Goal: Task Accomplishment & Management: Complete application form

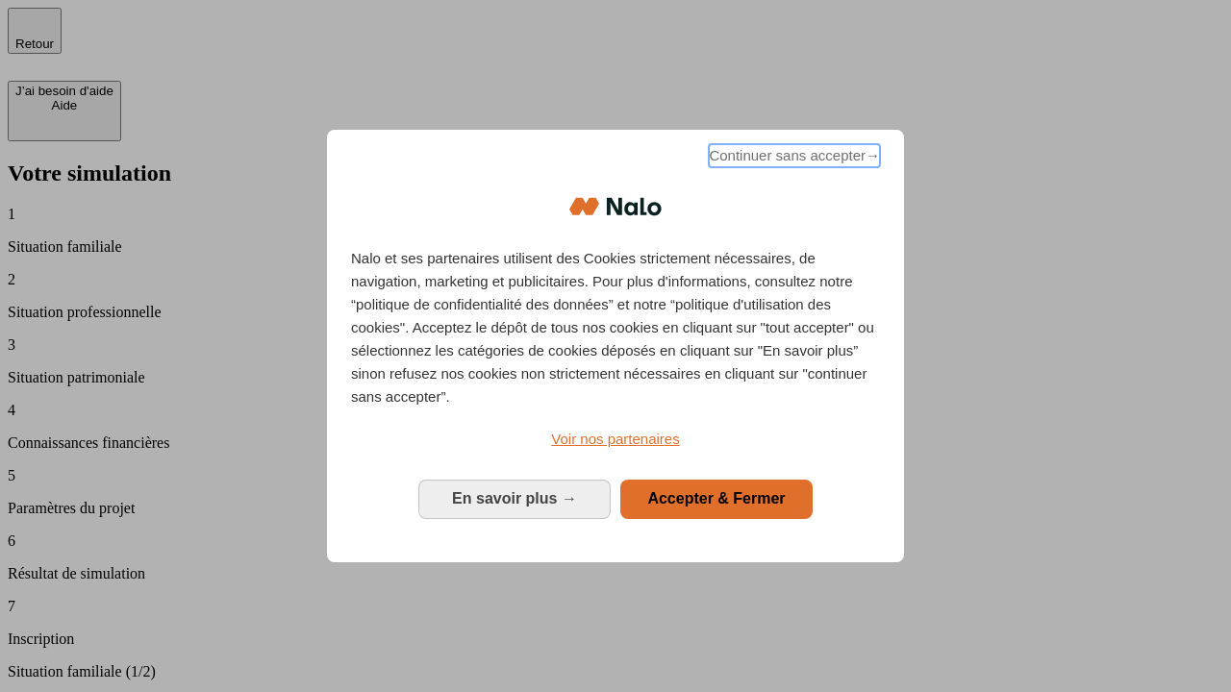
click at [792, 159] on span "Continuer sans accepter →" at bounding box center [794, 155] width 171 height 23
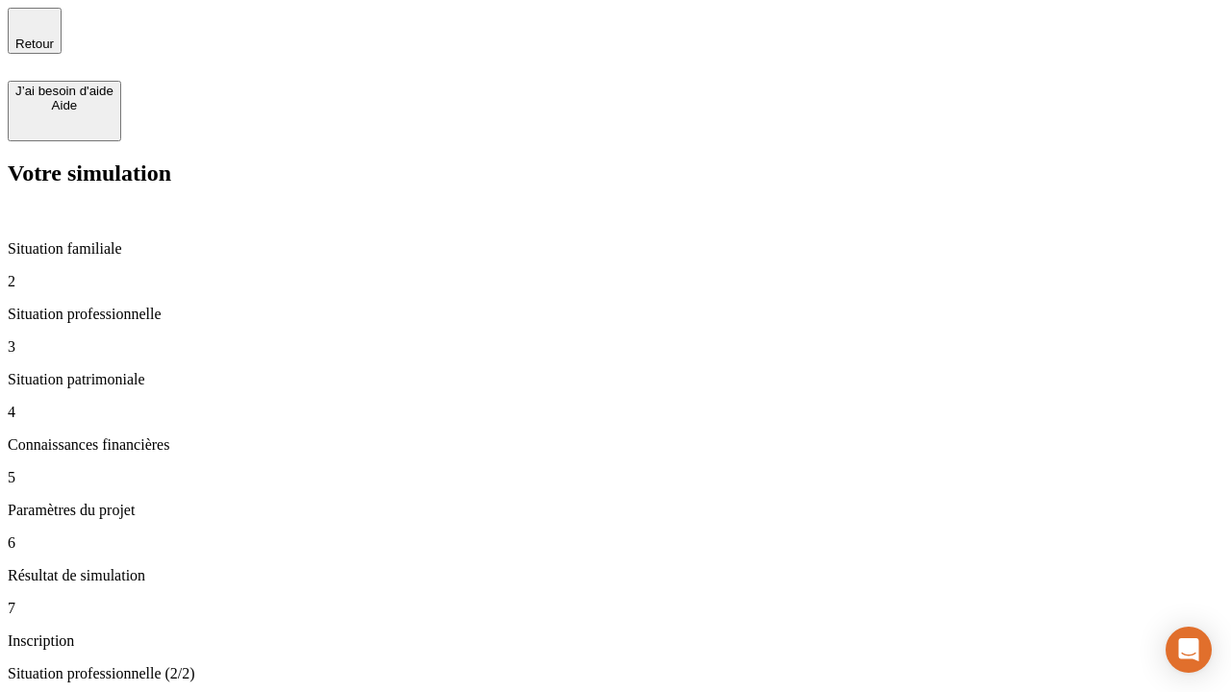
type input "30 000"
type input "40 000"
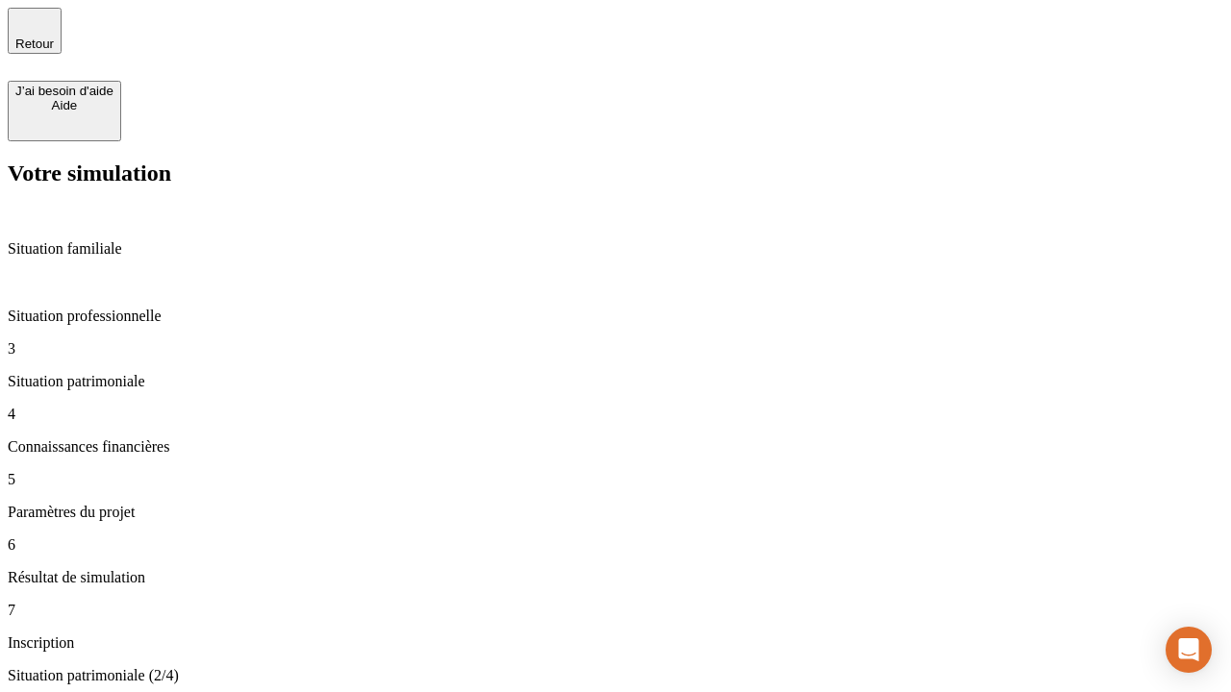
type input "1 100"
type input "20"
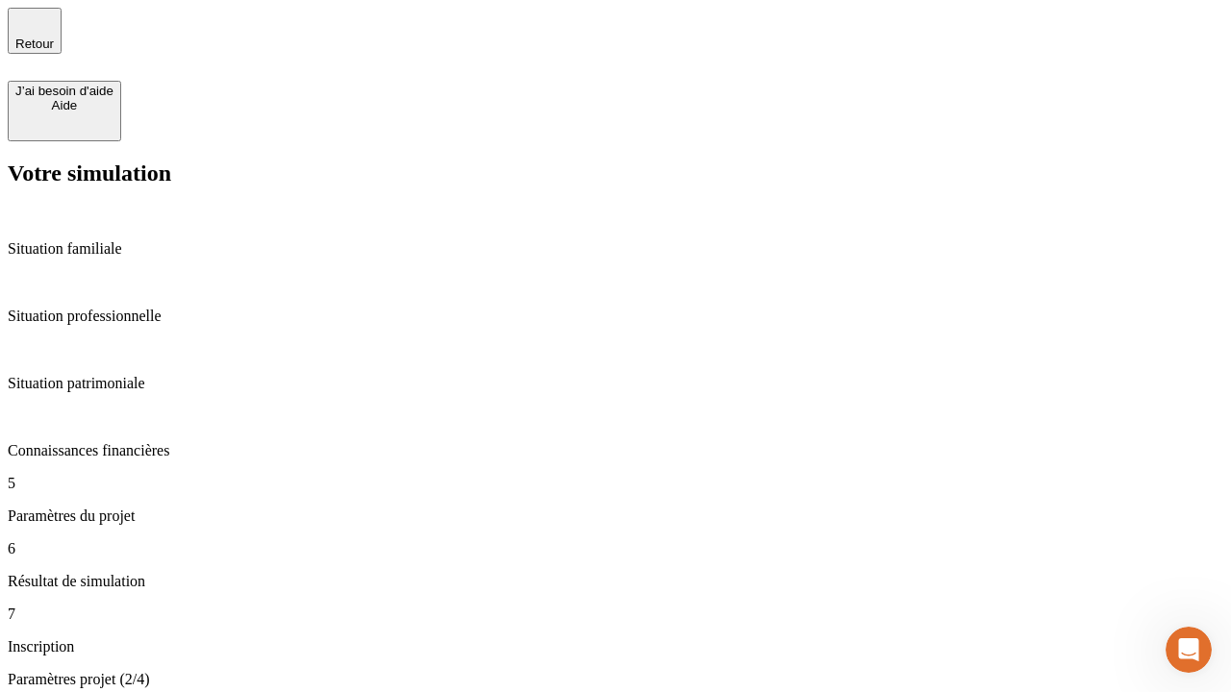
type input "40"
type input "50 000"
type input "640"
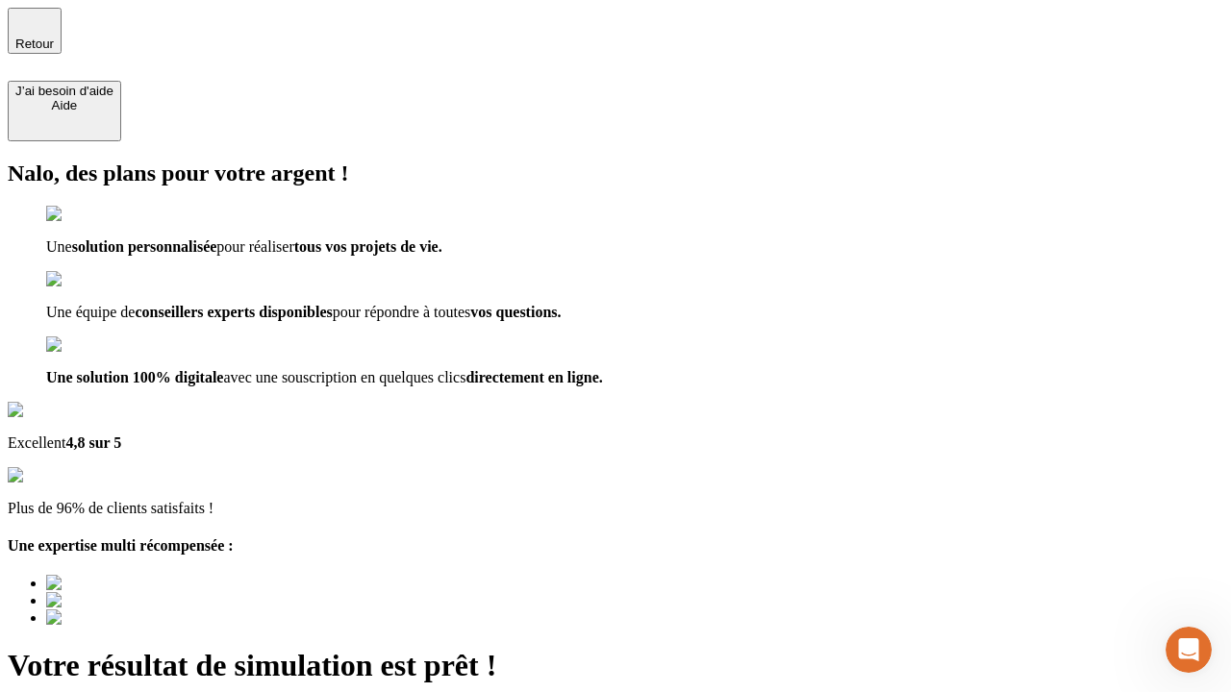
type input "[EMAIL_ADDRESS][DOMAIN_NAME]"
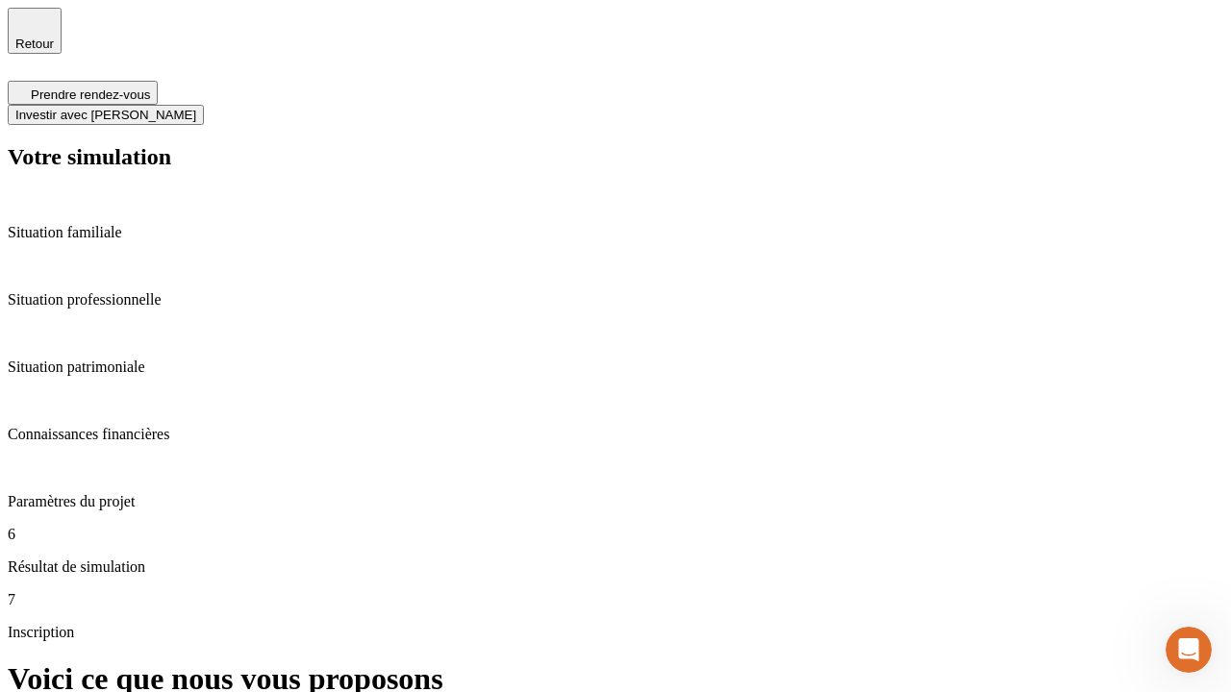
click at [196, 108] on span "Investir avec [PERSON_NAME]" at bounding box center [105, 115] width 181 height 14
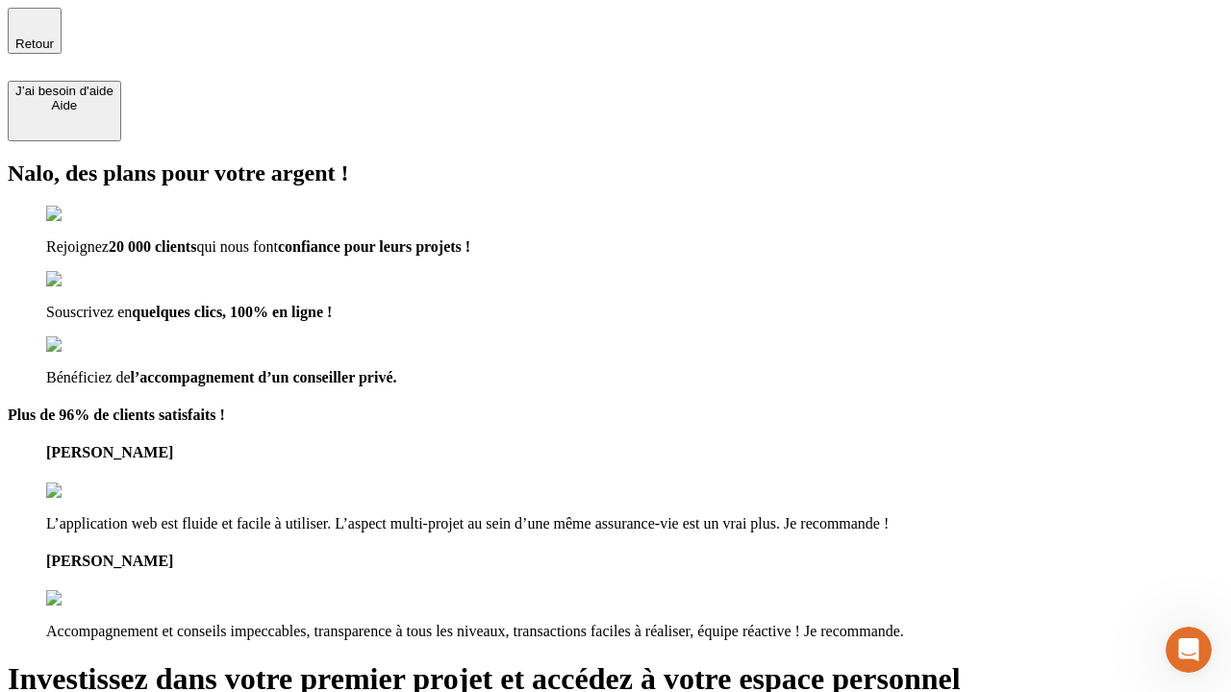
type input "[PERSON_NAME][EMAIL_ADDRESS][DOMAIN_NAME]"
